Goal: Download file/media: Obtain a digital file from the website

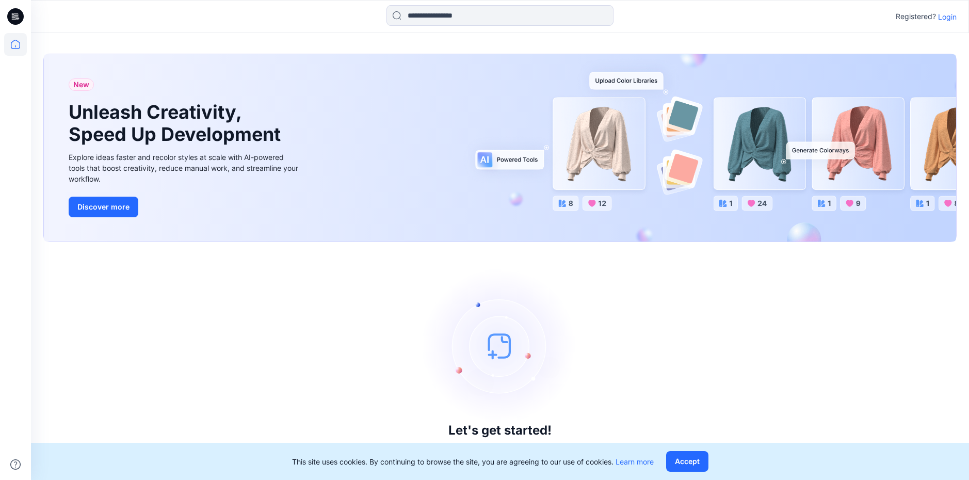
click at [942, 19] on p "Login" at bounding box center [947, 16] width 19 height 11
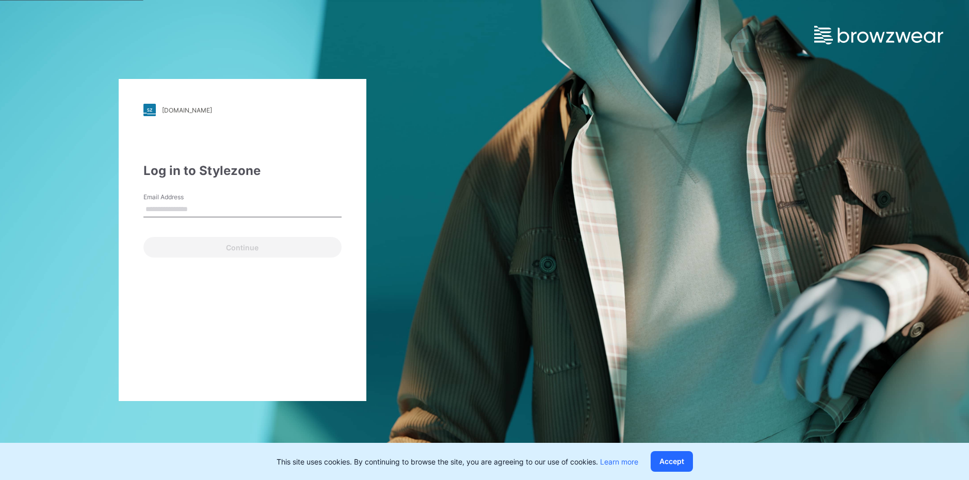
click at [191, 212] on input "Email Address" at bounding box center [242, 209] width 198 height 15
type input "**********"
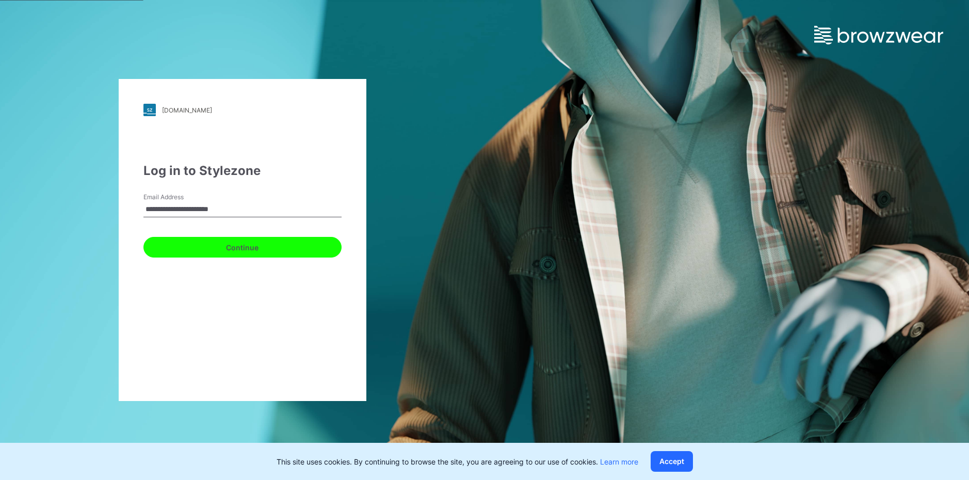
click at [195, 251] on button "Continue" at bounding box center [242, 247] width 198 height 21
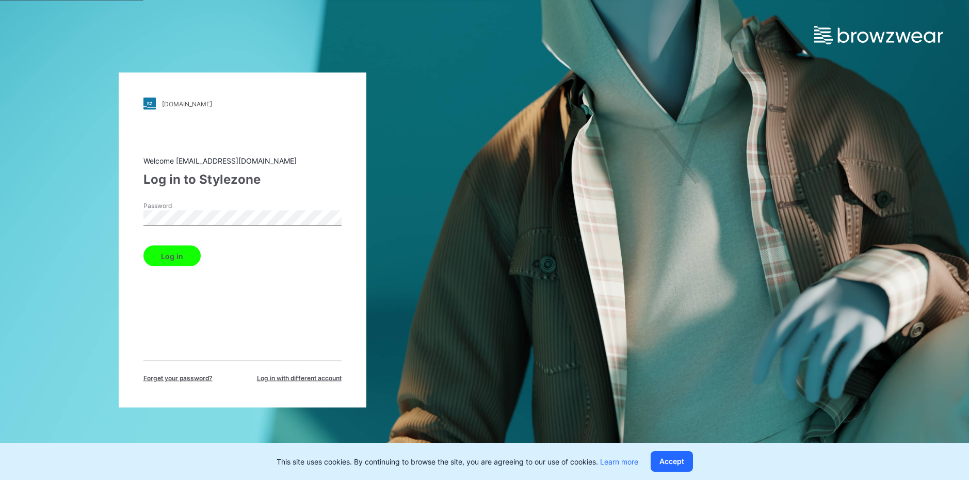
click at [143, 246] on button "Log in" at bounding box center [171, 256] width 57 height 21
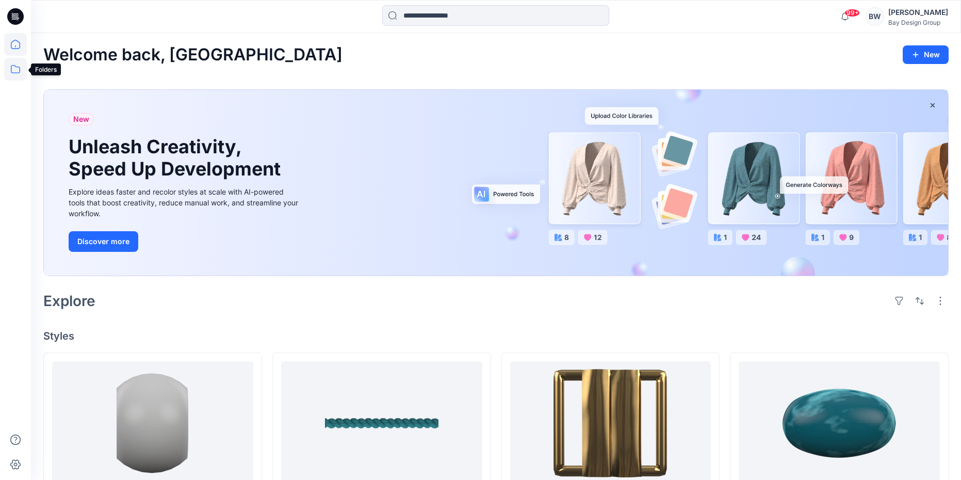
click at [18, 65] on icon at bounding box center [15, 69] width 23 height 23
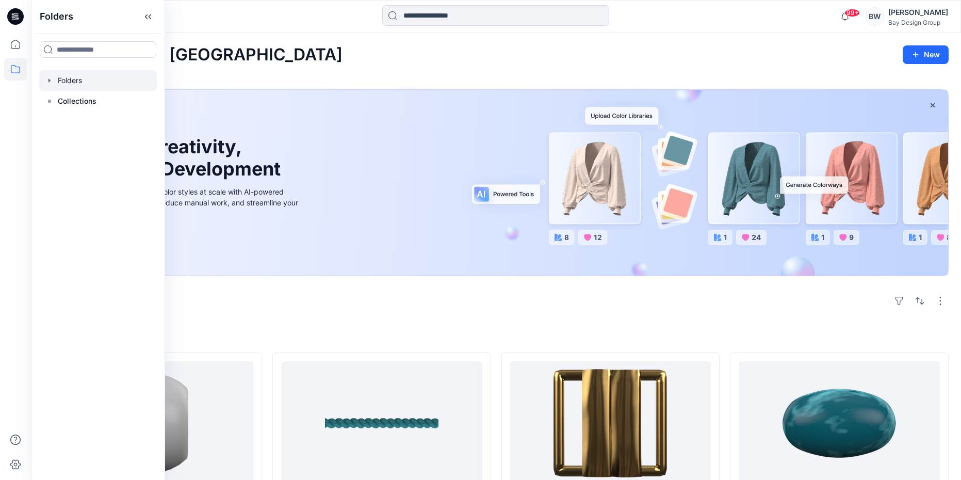
click at [68, 83] on div at bounding box center [98, 80] width 118 height 21
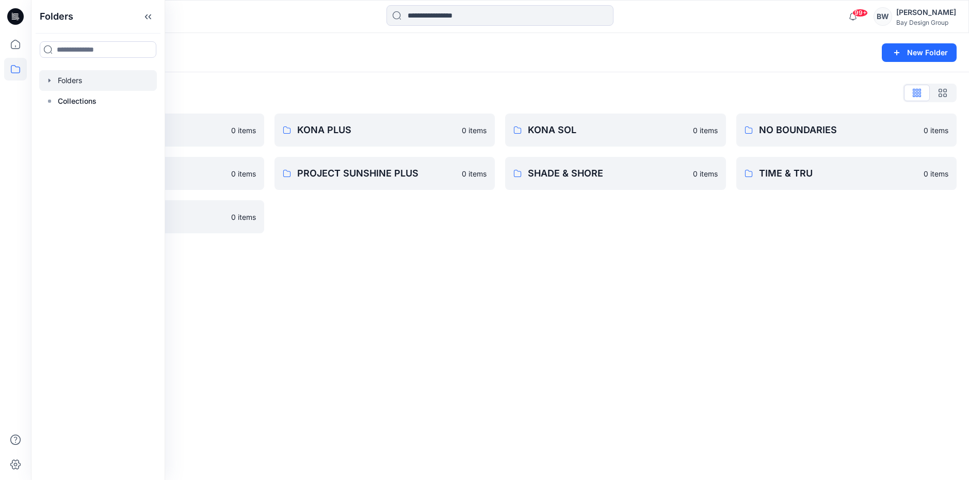
click at [224, 88] on div "Folders List" at bounding box center [499, 93] width 913 height 17
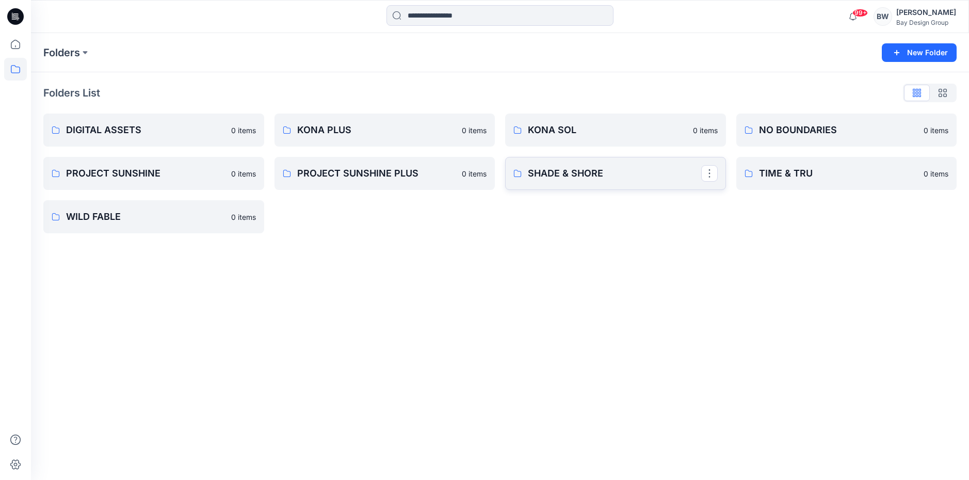
click at [574, 170] on p "SHADE & SHORE" at bounding box center [614, 173] width 173 height 14
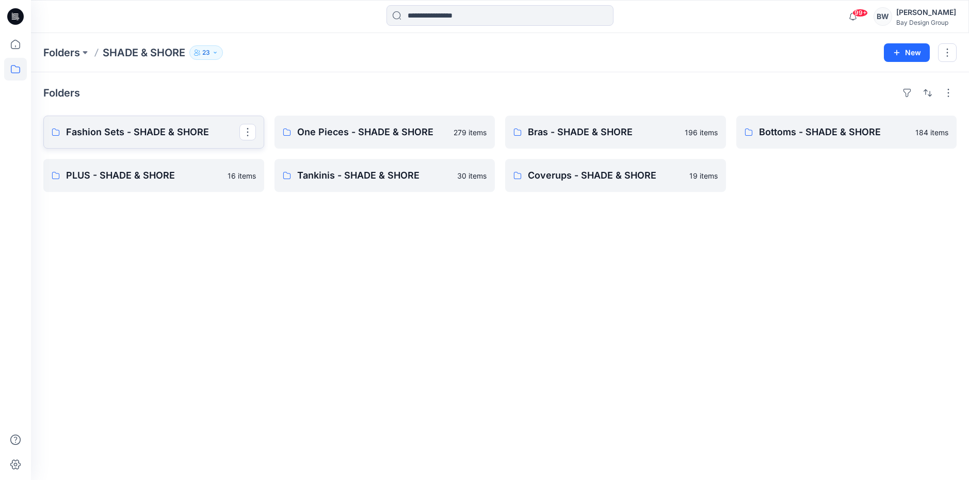
click at [158, 131] on p "Fashion Sets - SHADE & SHORE" at bounding box center [152, 132] width 173 height 14
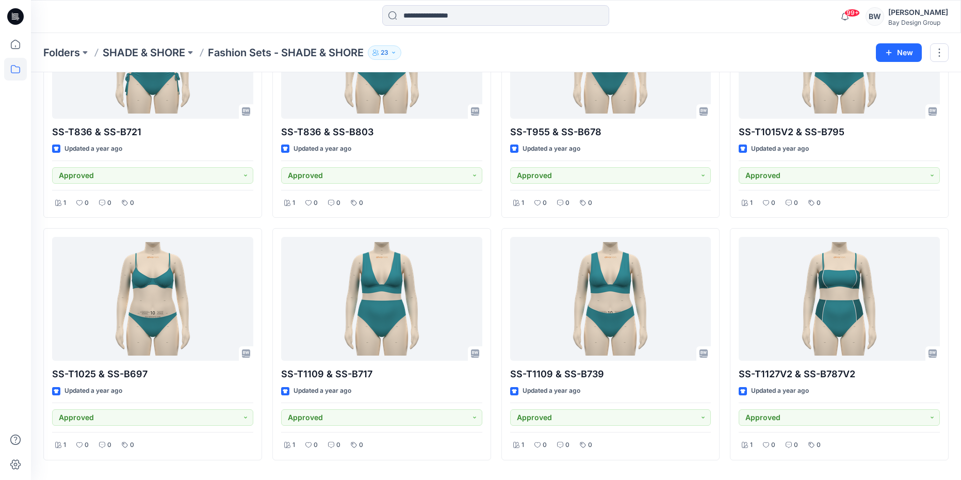
scroll to position [3308, 0]
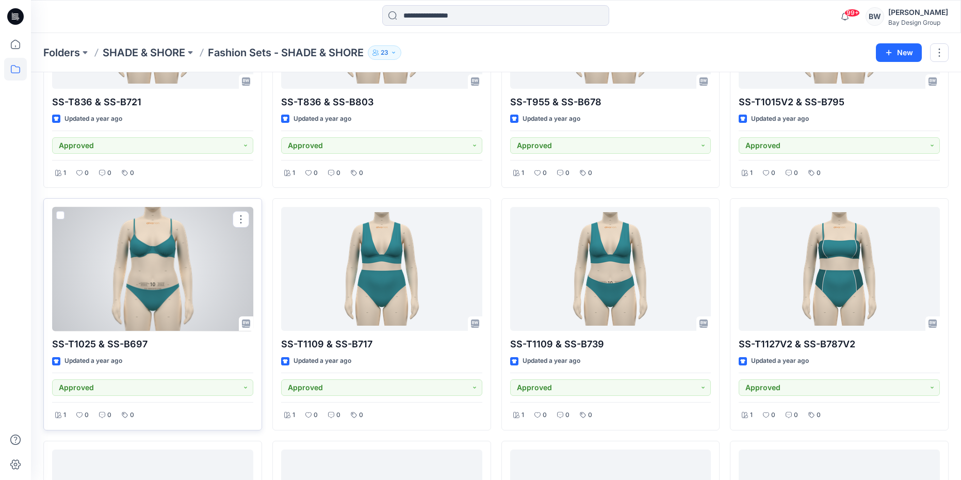
click at [165, 273] on div at bounding box center [152, 269] width 201 height 124
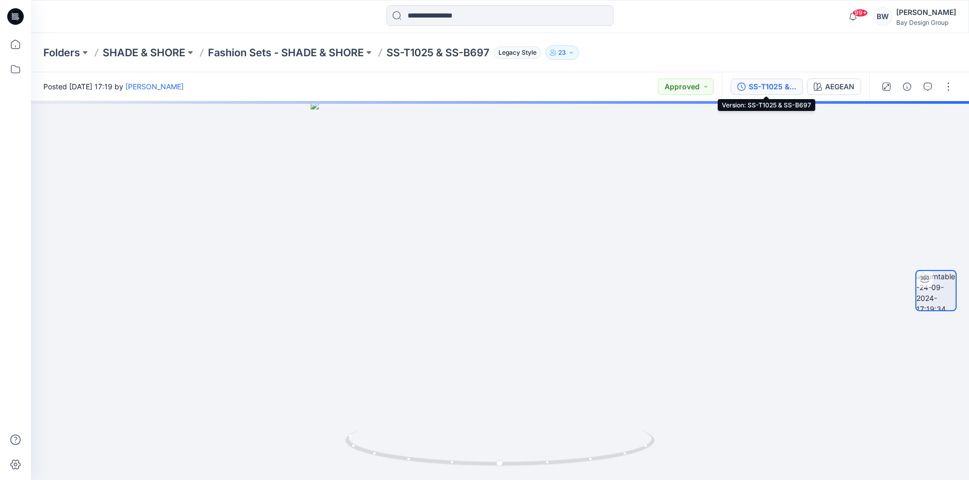
click at [754, 86] on div "SS-T1025 & SS-B697" at bounding box center [772, 86] width 47 height 11
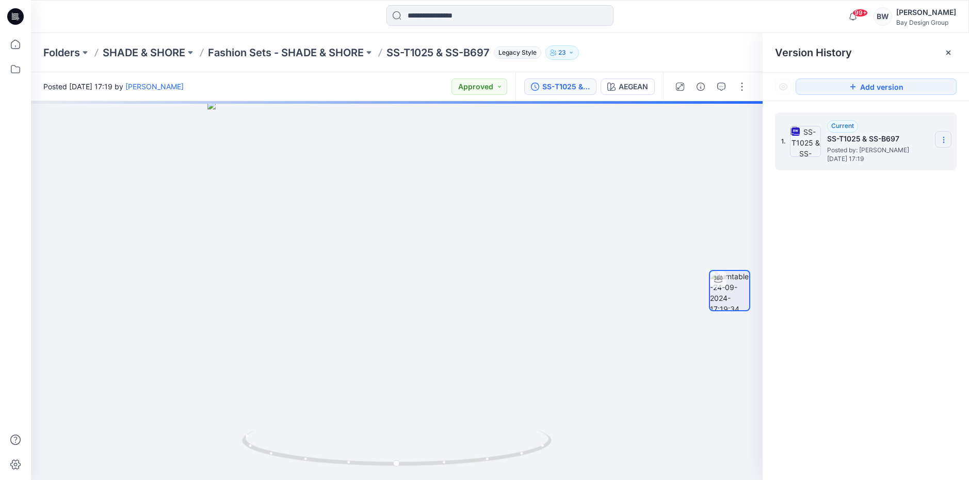
click at [939, 139] on section at bounding box center [943, 139] width 17 height 17
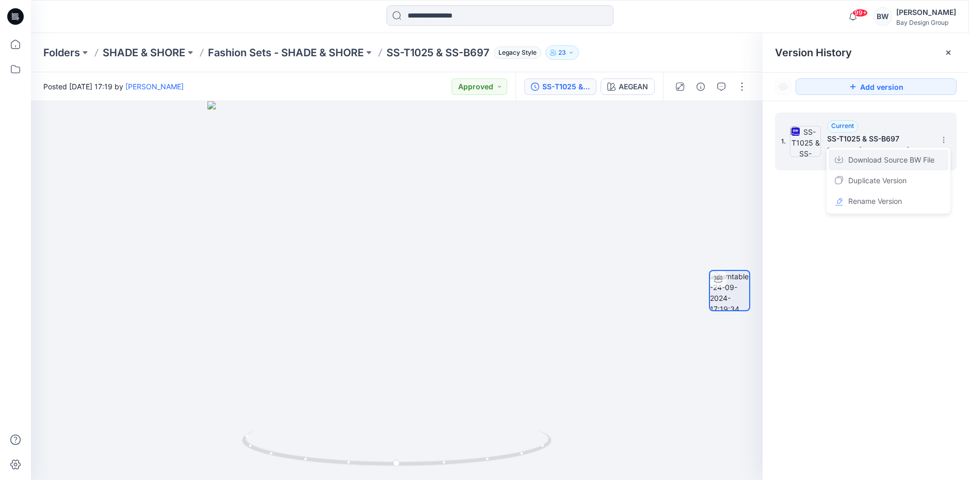
click at [895, 155] on span "Download Source BW File" at bounding box center [891, 160] width 86 height 12
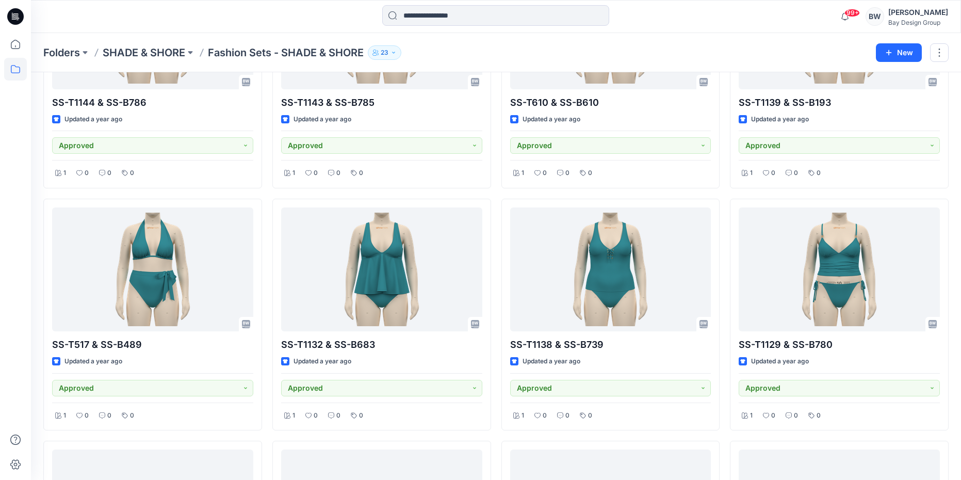
scroll to position [7199, 0]
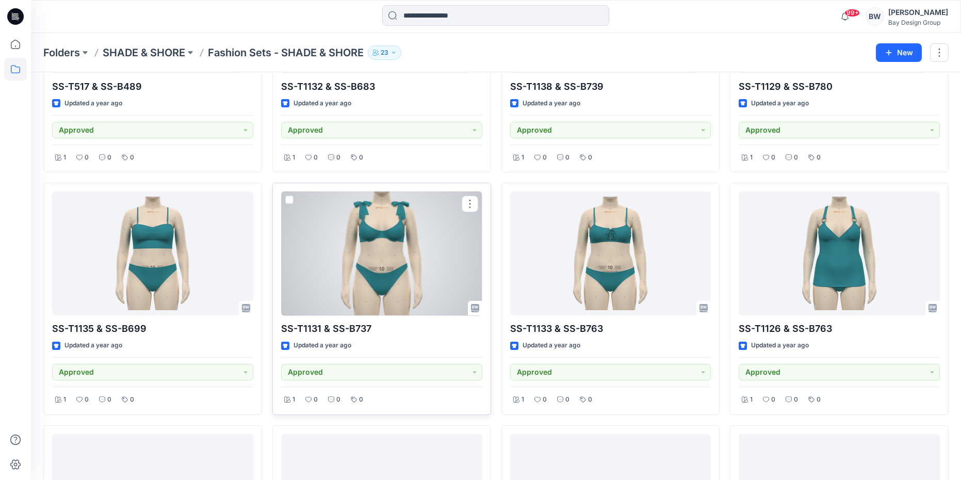
click at [384, 272] on div at bounding box center [381, 253] width 201 height 124
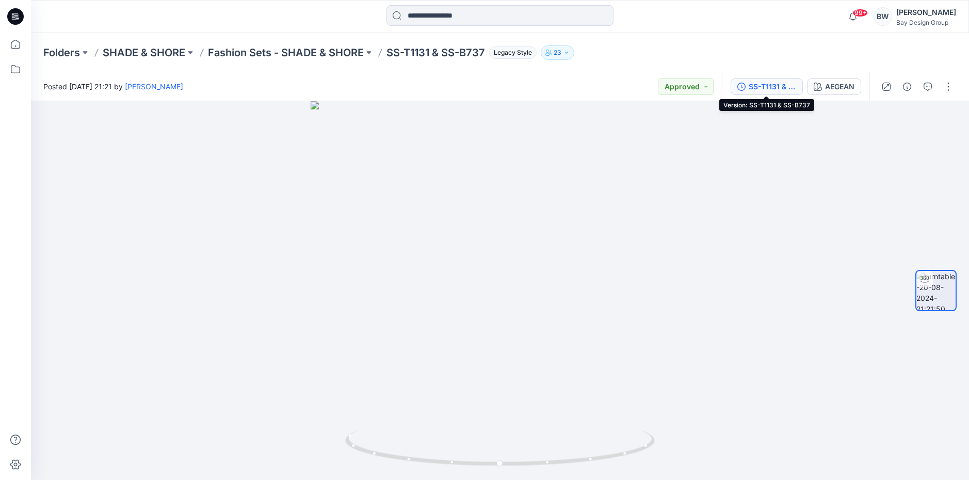
click at [740, 91] on button "SS-T1131 & SS-B737" at bounding box center [767, 86] width 72 height 17
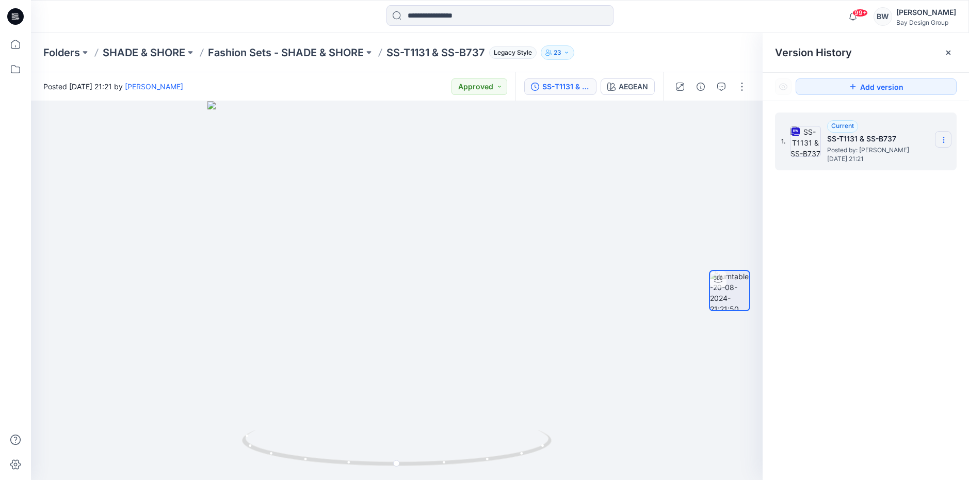
click at [947, 142] on icon at bounding box center [944, 140] width 8 height 8
click at [879, 156] on span "Download Source BW File" at bounding box center [891, 160] width 86 height 12
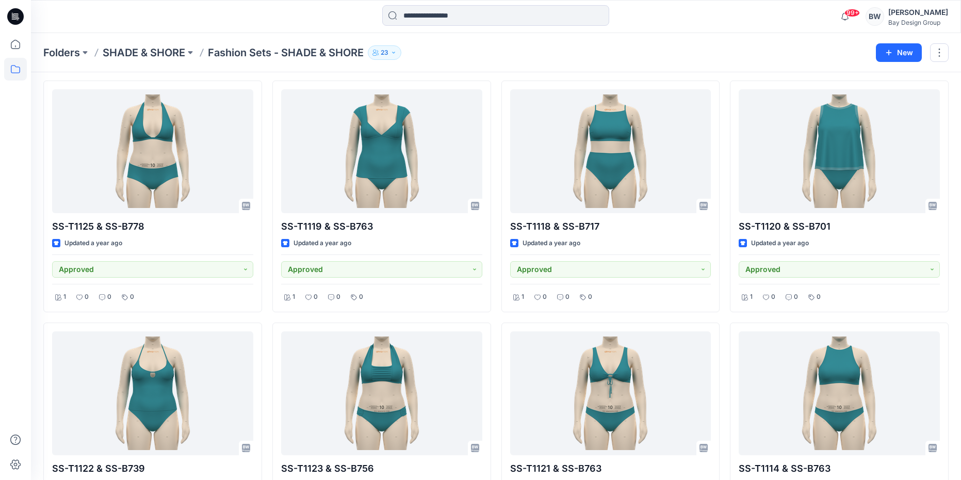
scroll to position [7668, 0]
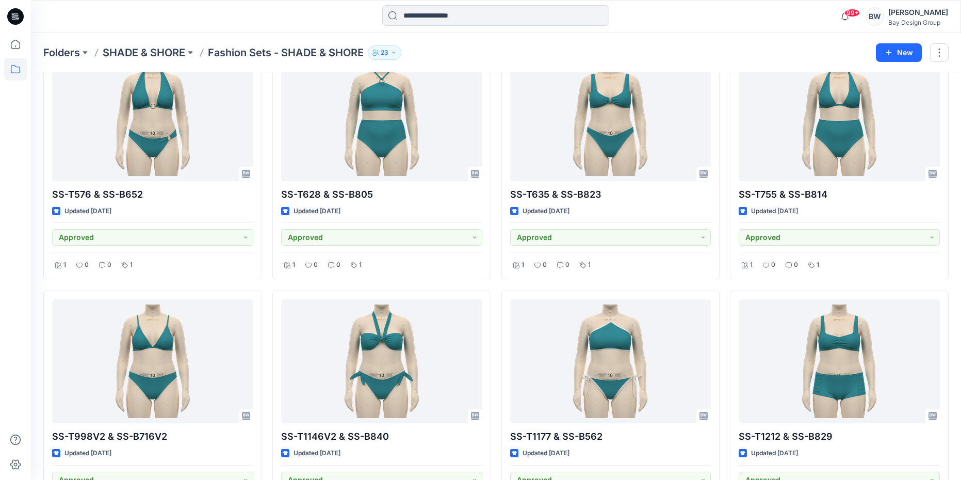
scroll to position [401, 0]
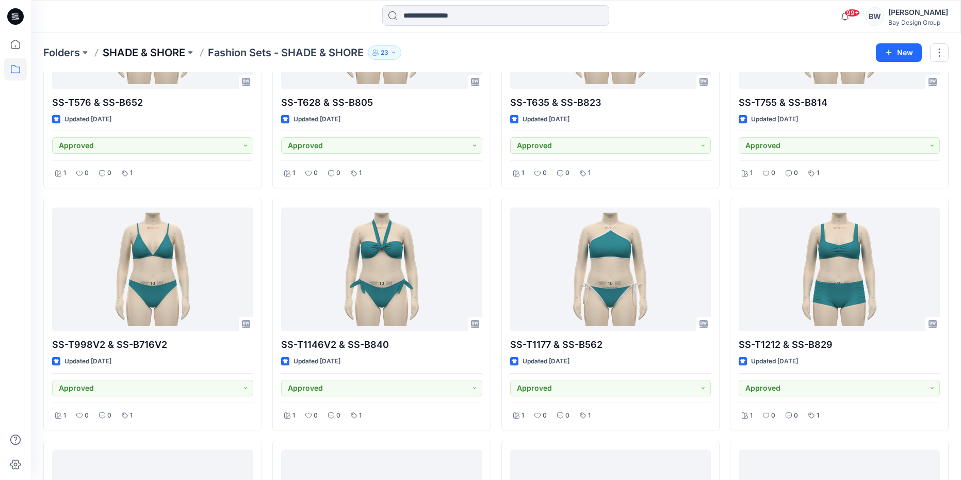
click at [152, 49] on p "SHADE & SHORE" at bounding box center [144, 52] width 83 height 14
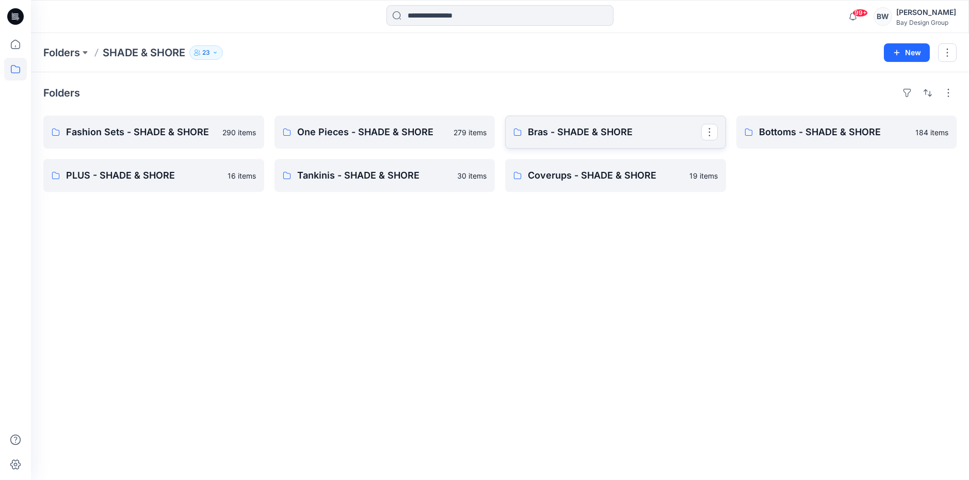
click at [570, 121] on link "Bras - SHADE & SHORE" at bounding box center [615, 132] width 221 height 33
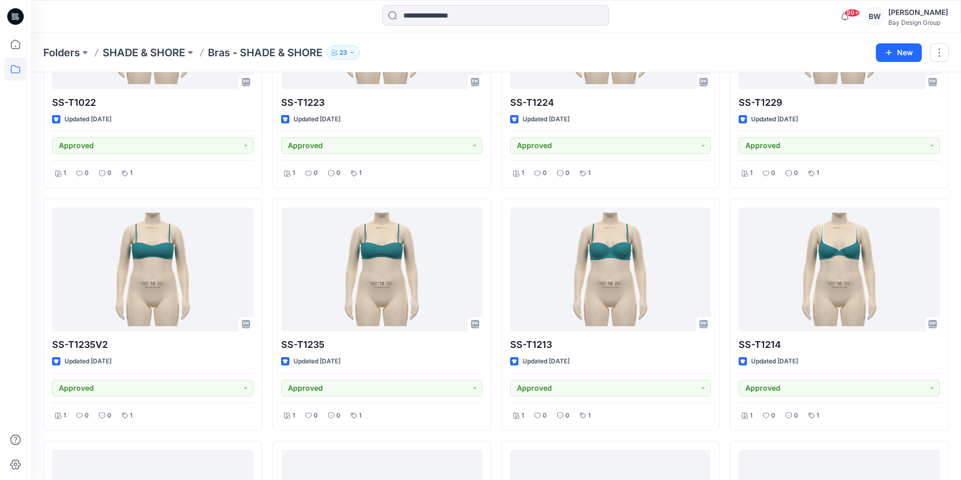
scroll to position [453, 0]
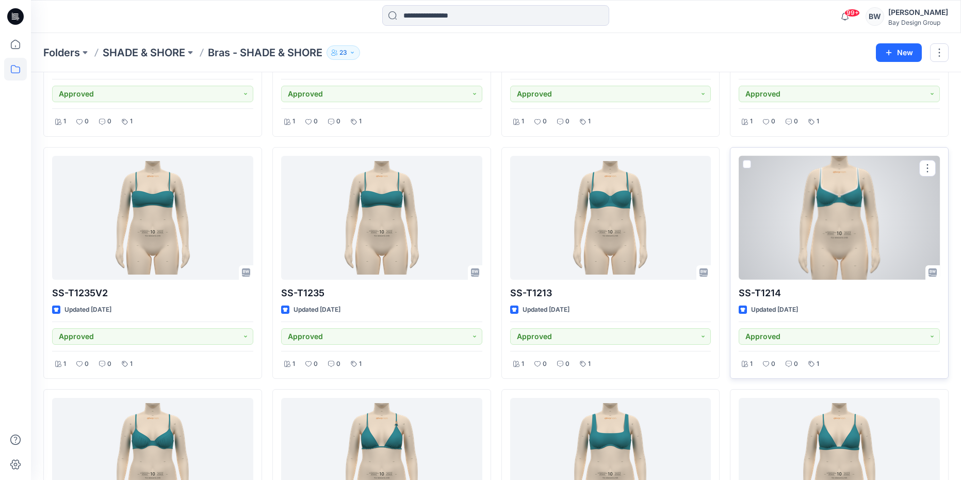
click at [844, 228] on div at bounding box center [839, 218] width 201 height 124
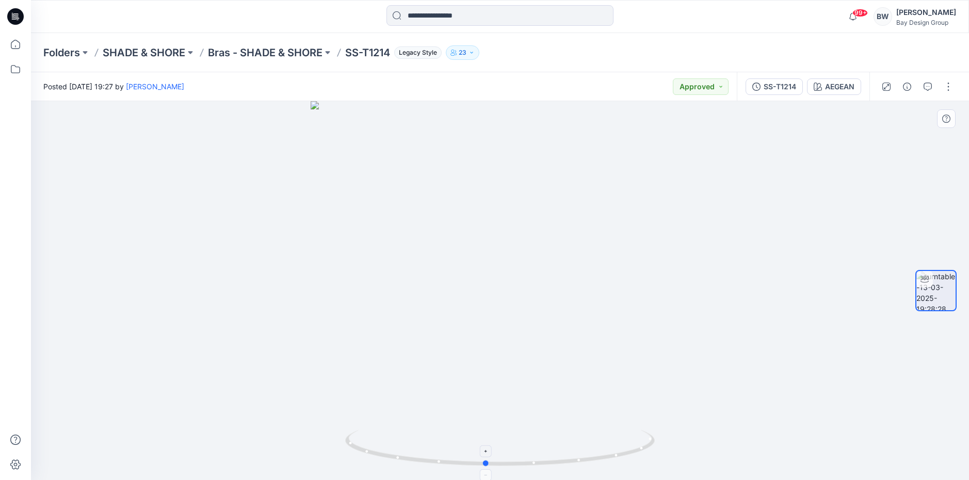
drag, startPoint x: 614, startPoint y: 456, endPoint x: 608, endPoint y: 445, distance: 12.7
click at [608, 445] on icon at bounding box center [501, 449] width 312 height 39
click at [760, 82] on button "SS-T1214" at bounding box center [774, 86] width 57 height 17
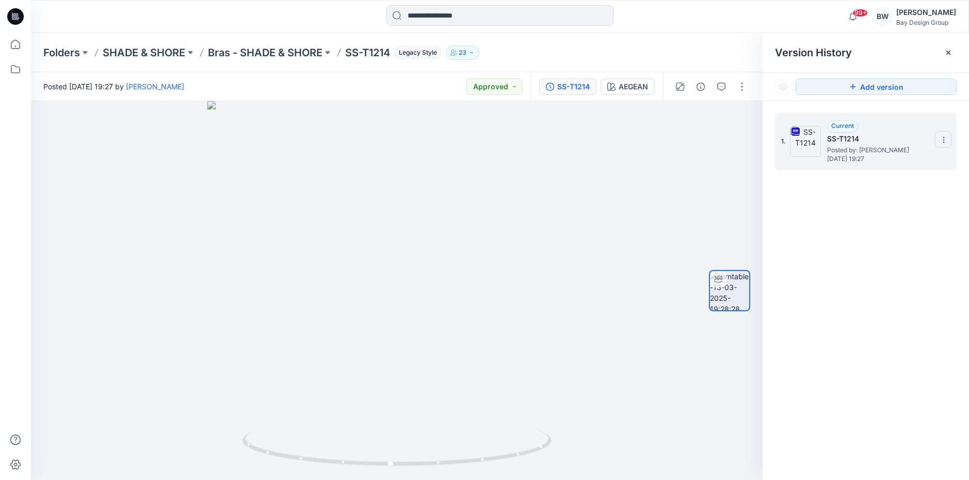
click at [947, 138] on icon at bounding box center [944, 140] width 8 height 8
click at [892, 157] on span "Download Source BW File" at bounding box center [891, 160] width 86 height 12
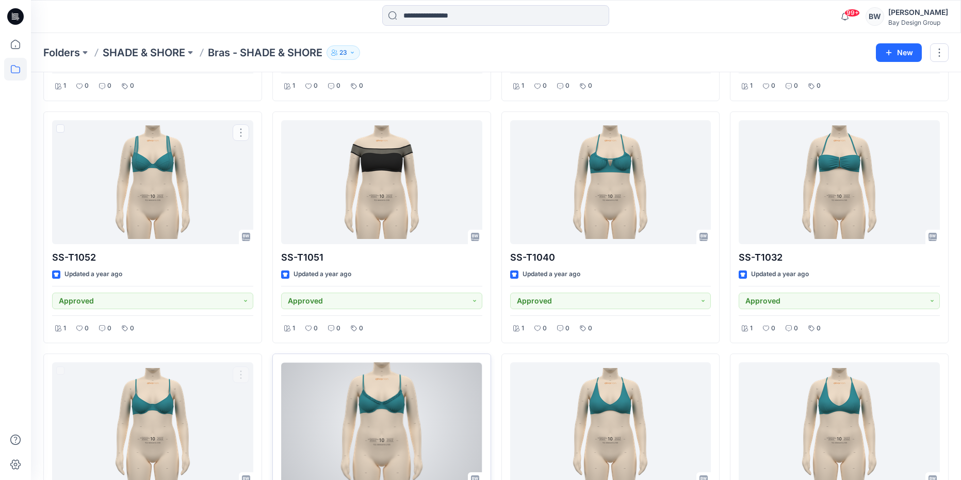
scroll to position [4031, 0]
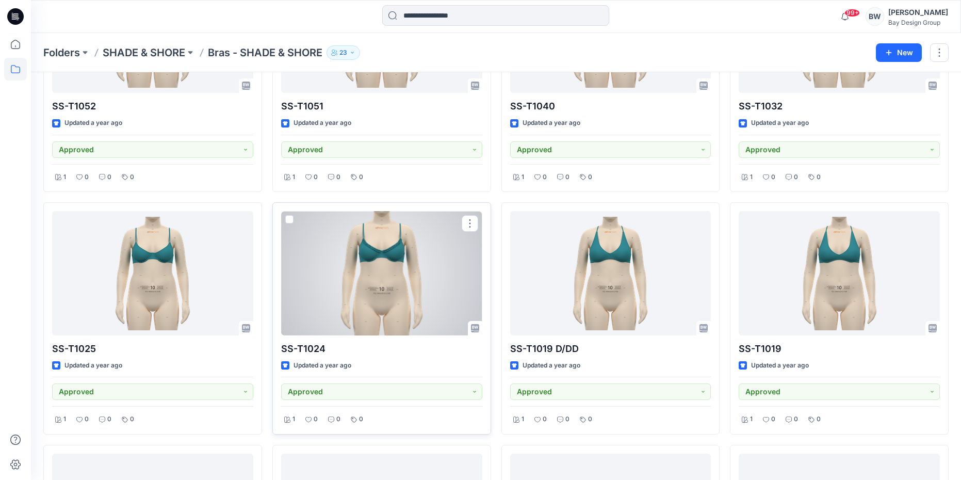
click at [379, 279] on div at bounding box center [381, 273] width 201 height 124
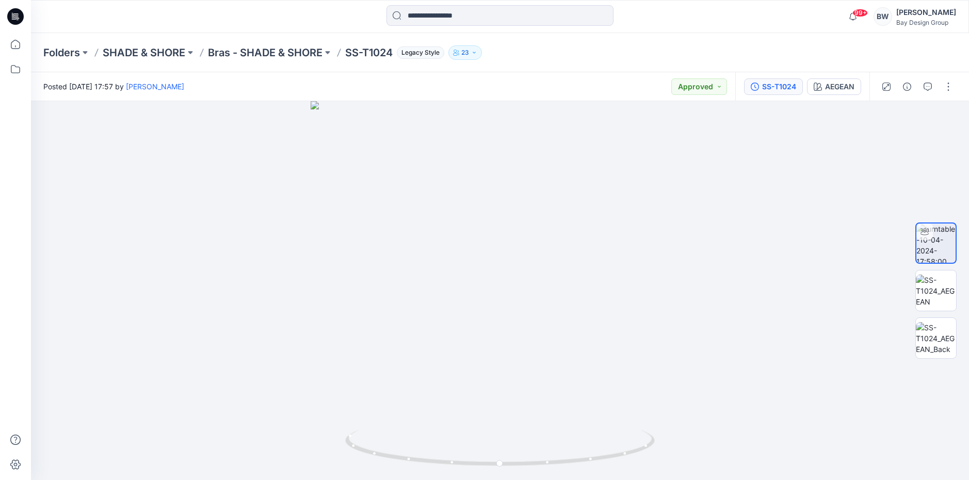
click at [767, 88] on div "SS-T1024" at bounding box center [779, 86] width 34 height 11
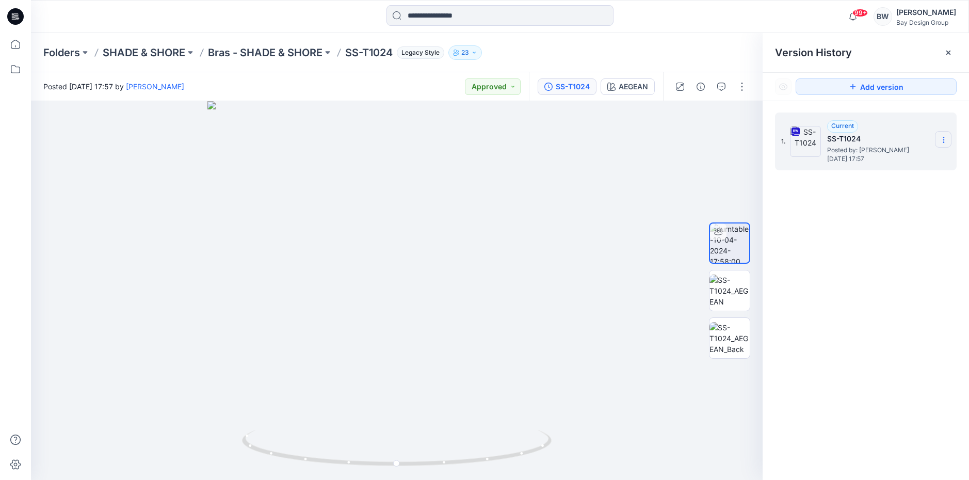
click at [948, 147] on section at bounding box center [943, 139] width 17 height 17
click at [882, 161] on span "Download Source BW File" at bounding box center [891, 160] width 86 height 12
